Goal: Task Accomplishment & Management: Manage account settings

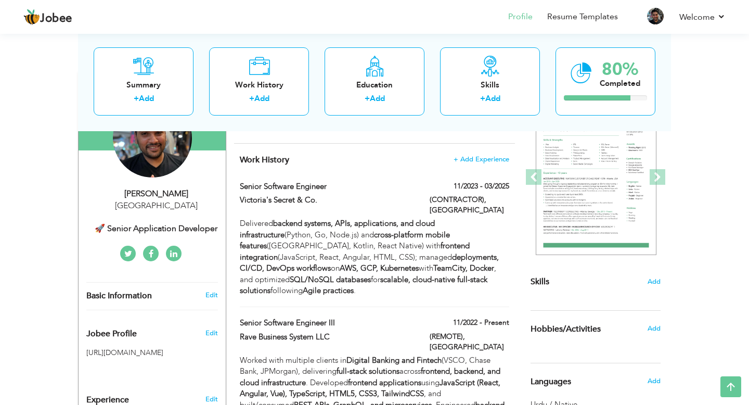
click at [164, 226] on div "🚀 Senior Application Developer" at bounding box center [155, 229] width 139 height 12
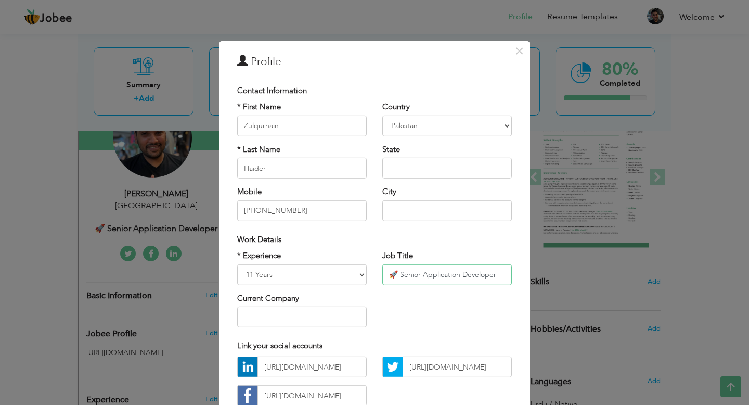
click at [468, 274] on input "🚀 Senior Application Developer" at bounding box center [447, 274] width 130 height 21
drag, startPoint x: 399, startPoint y: 273, endPoint x: 496, endPoint y: 273, distance: 97.3
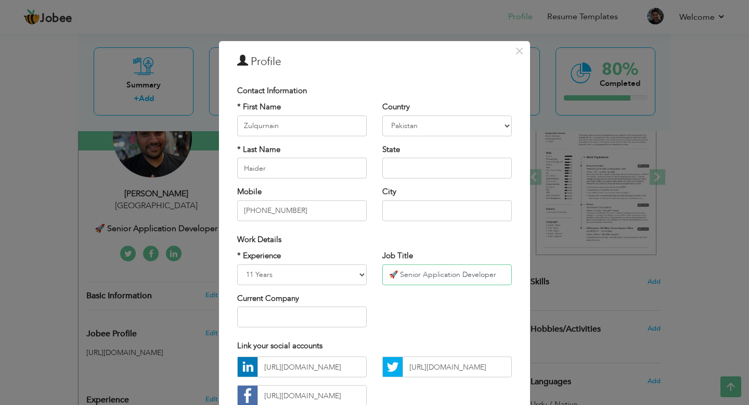
click at [496, 273] on input "🚀 Senior Application Developer" at bounding box center [447, 274] width 130 height 21
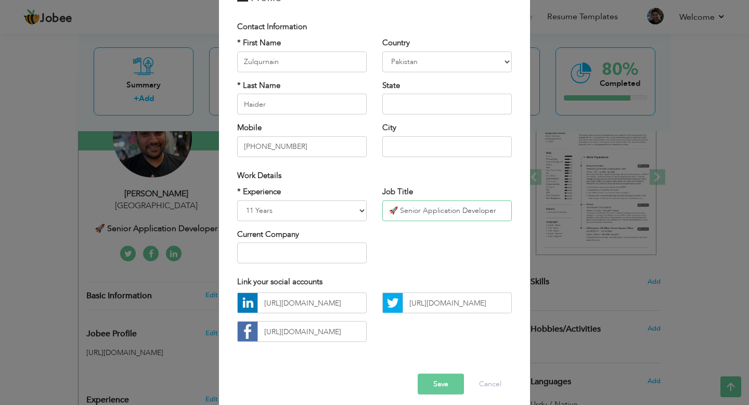
scroll to position [72, 0]
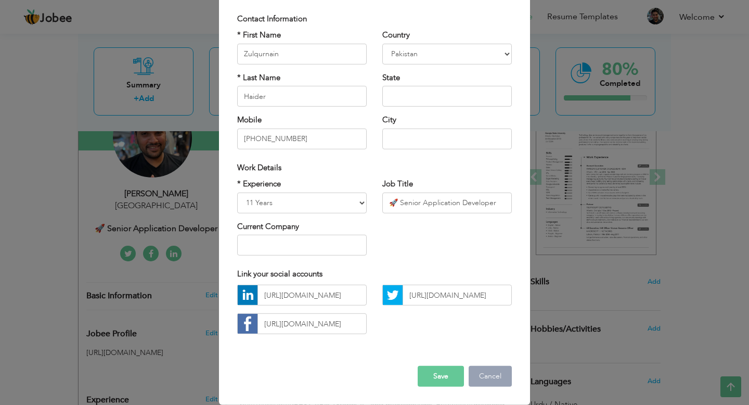
click at [490, 383] on button "Cancel" at bounding box center [490, 376] width 43 height 21
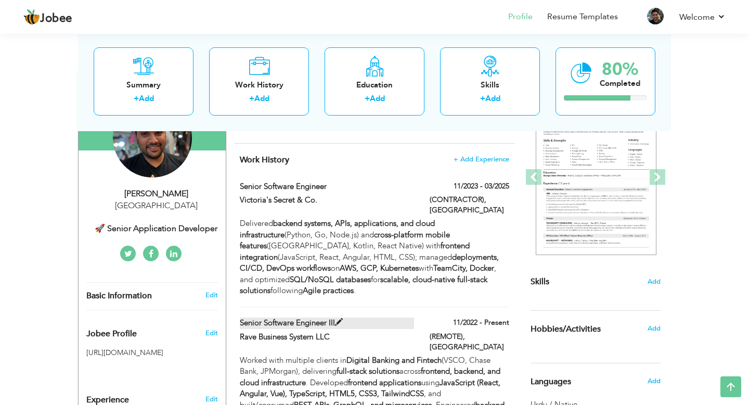
click at [333, 317] on label "Senior Software Engineer III" at bounding box center [327, 322] width 175 height 11
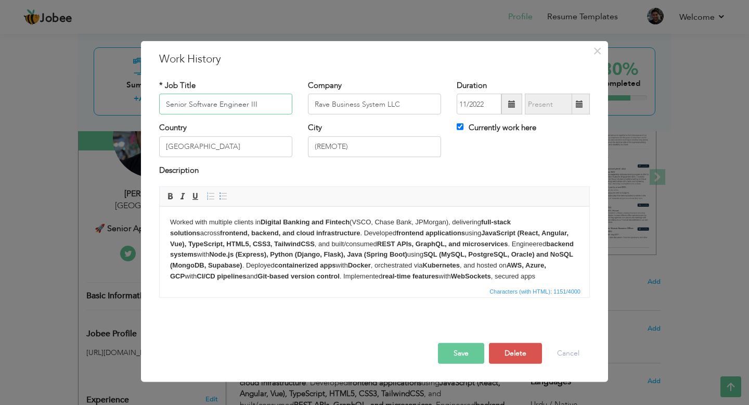
drag, startPoint x: 269, startPoint y: 104, endPoint x: 117, endPoint y: 104, distance: 152.5
click at [116, 104] on div "× Work History * Job Title Senior Software Engineer III Company Rave Business S…" at bounding box center [374, 202] width 749 height 405
paste input "Application Developer"
click at [460, 354] on button "Save" at bounding box center [461, 353] width 46 height 21
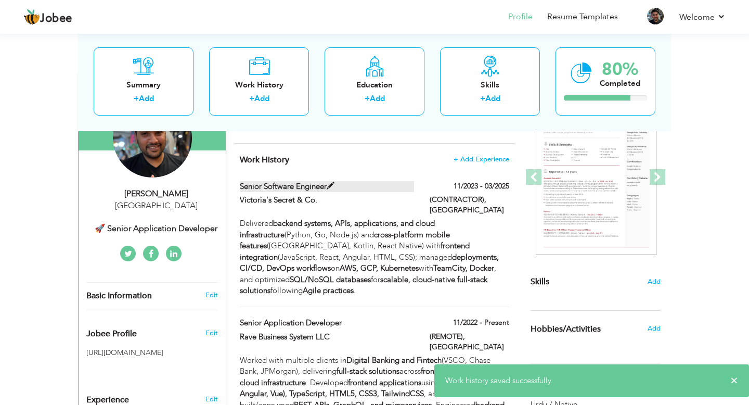
click at [303, 188] on label "Senior Software Engineer" at bounding box center [327, 186] width 175 height 11
type input "Senior Software Engineer"
type input "Victoria's Secret & Co."
type input "11/2023"
type input "03/2025"
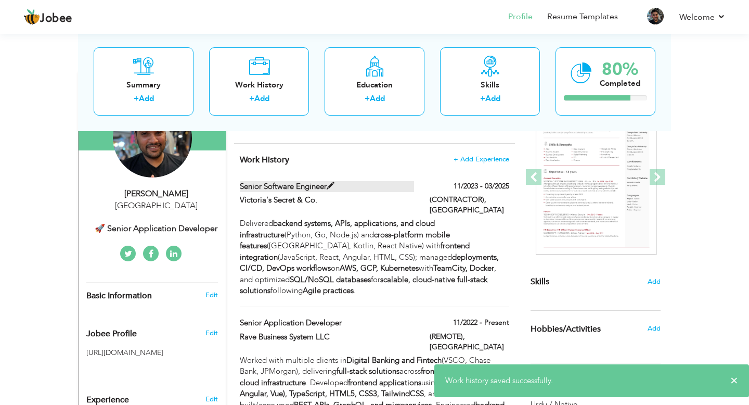
type input "(CONTRACTOR)"
checkbox input "false"
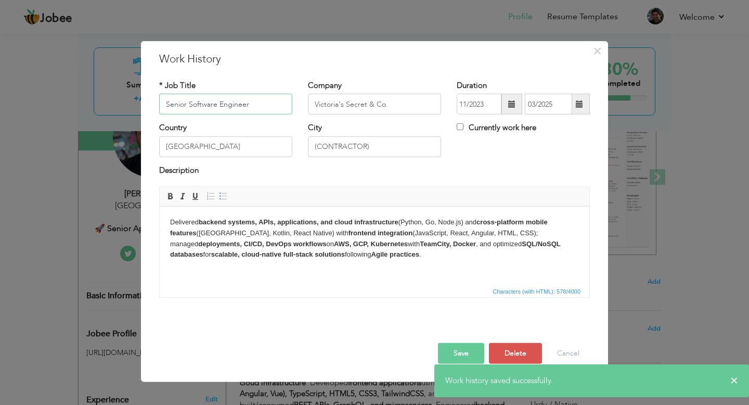
click at [195, 102] on input "Senior Software Engineer" at bounding box center [225, 104] width 133 height 21
paste input "Application Develop"
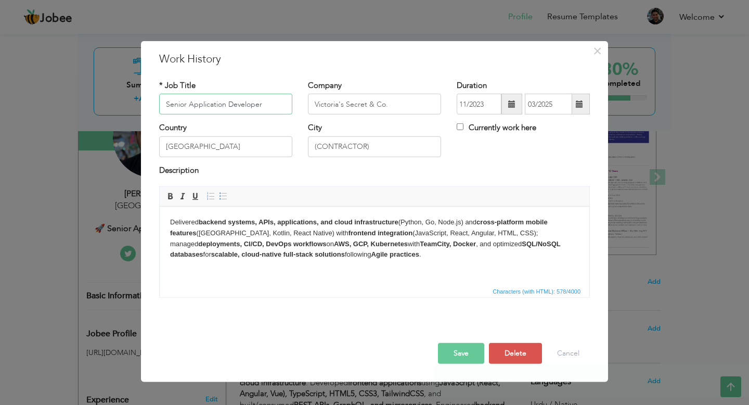
type input "Senior Application Developer"
click at [460, 353] on button "Save" at bounding box center [461, 353] width 46 height 21
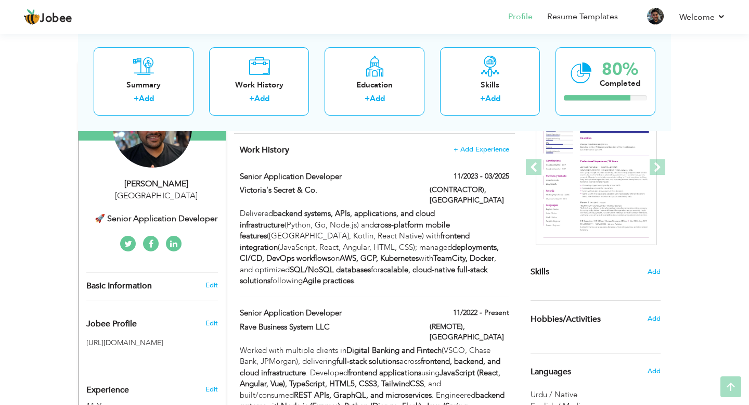
scroll to position [149, 0]
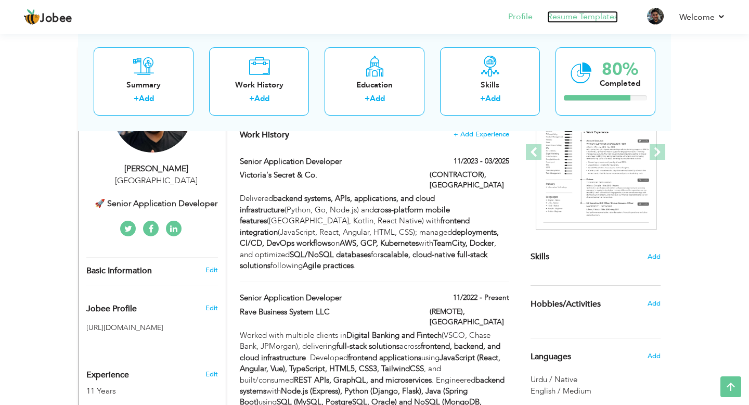
click at [593, 18] on link "Resume Templates" at bounding box center [582, 17] width 71 height 12
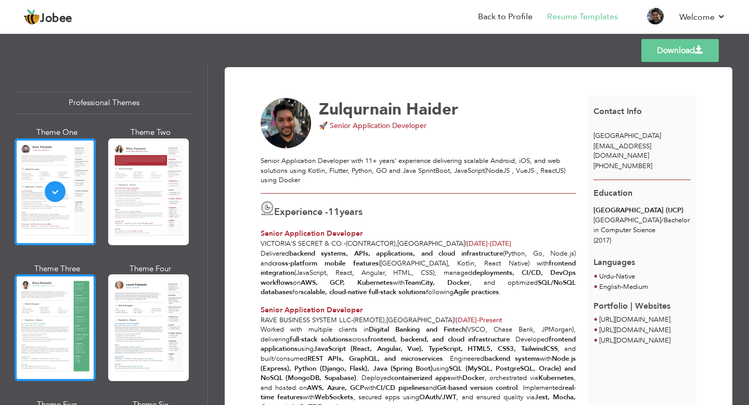
click at [53, 312] on div at bounding box center [55, 327] width 81 height 107
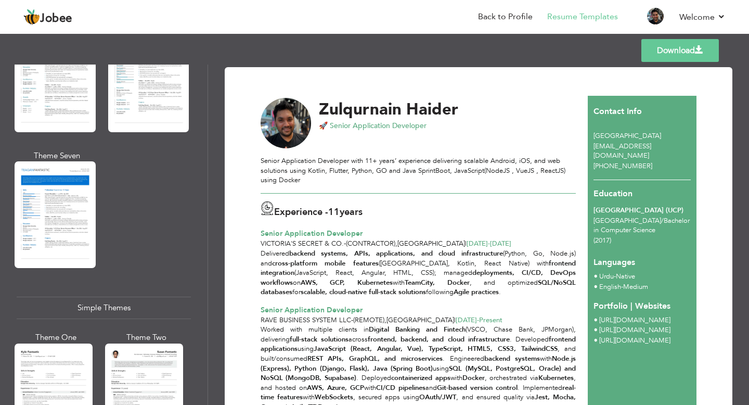
scroll to position [1719, 0]
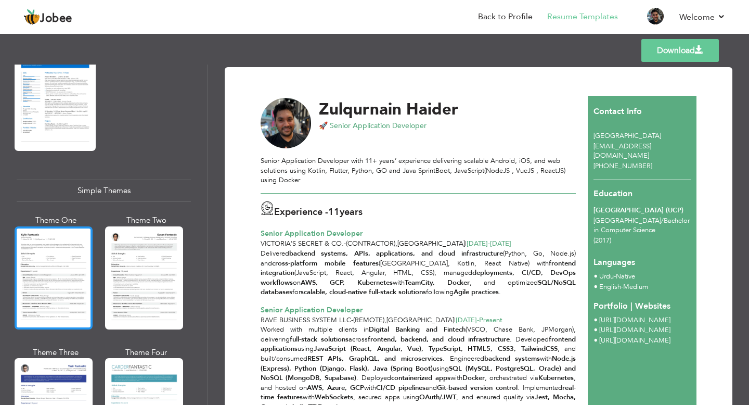
click at [49, 262] on div at bounding box center [54, 277] width 78 height 103
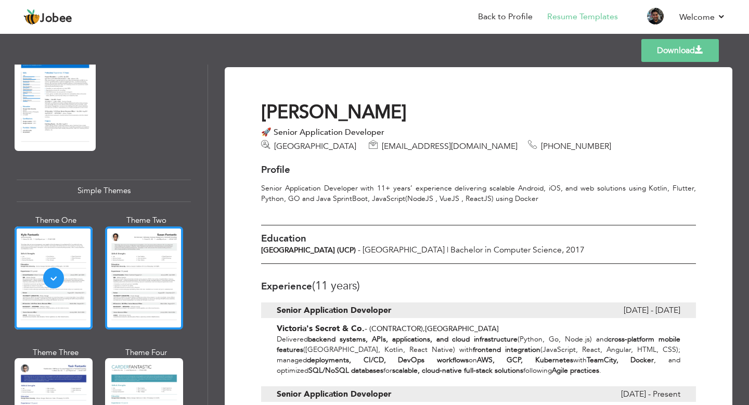
click at [138, 260] on div at bounding box center [144, 277] width 78 height 103
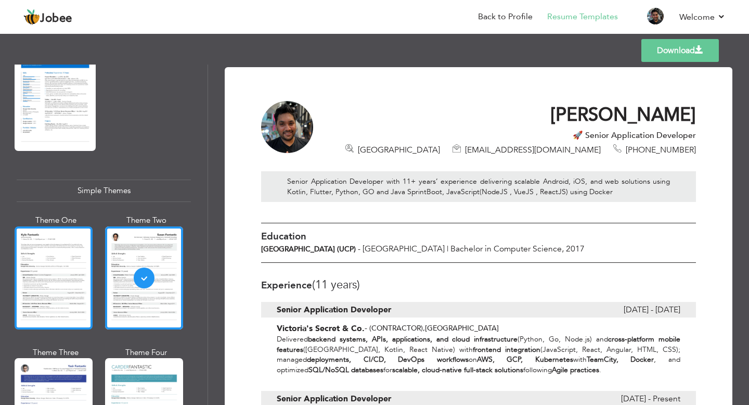
click at [59, 253] on div at bounding box center [54, 277] width 78 height 103
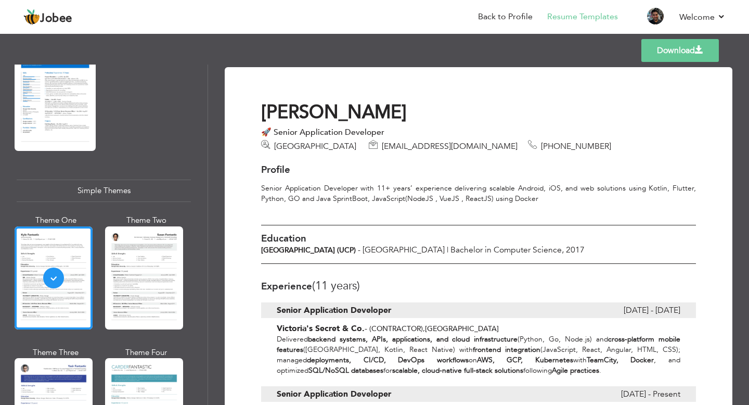
click at [661, 48] on link "Download" at bounding box center [681, 50] width 78 height 23
